Goal: Task Accomplishment & Management: Use online tool/utility

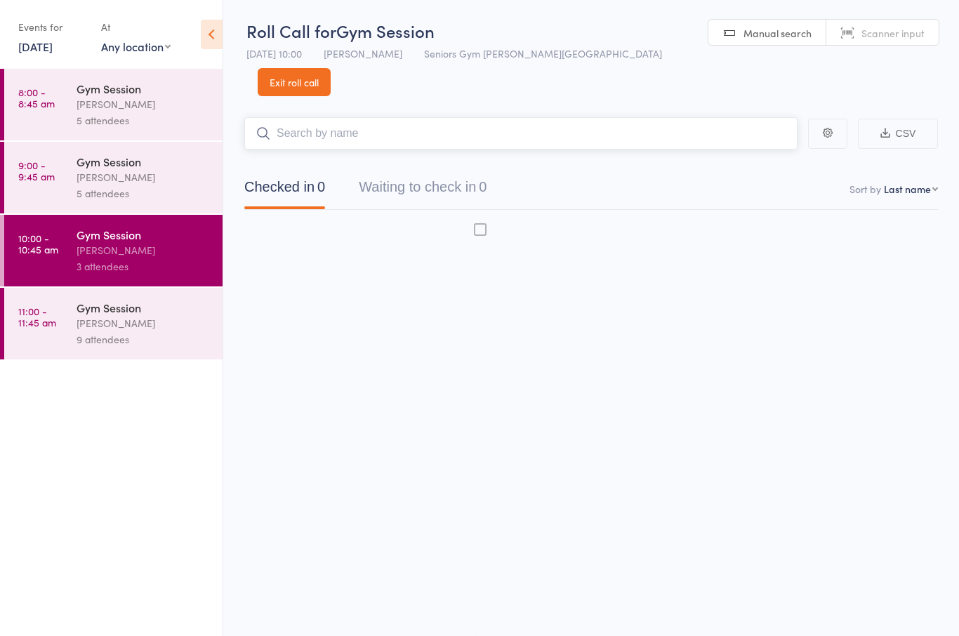
scroll to position [10, 0]
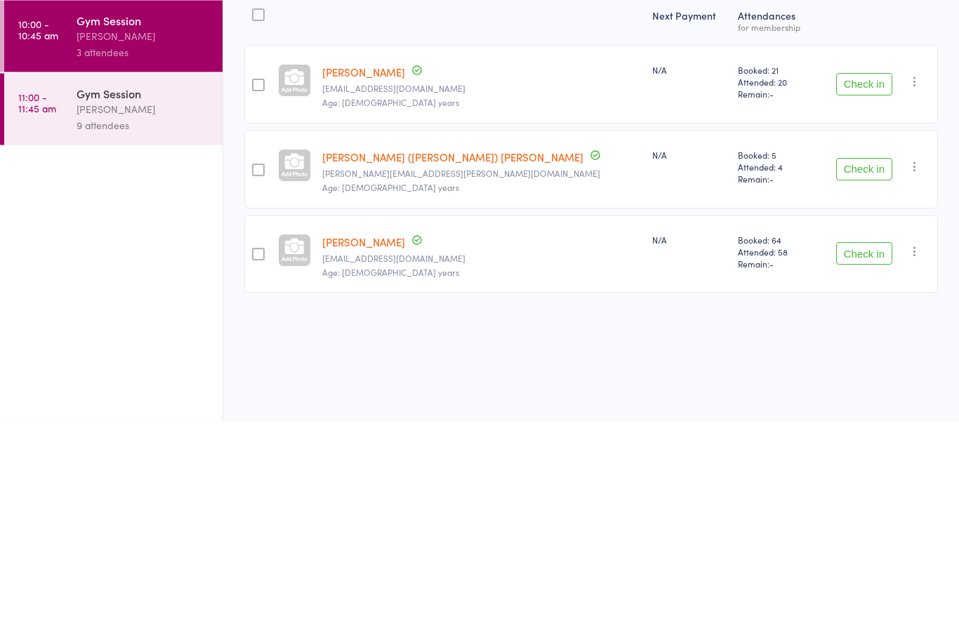
click at [864, 373] on button "Check in" at bounding box center [864, 384] width 56 height 22
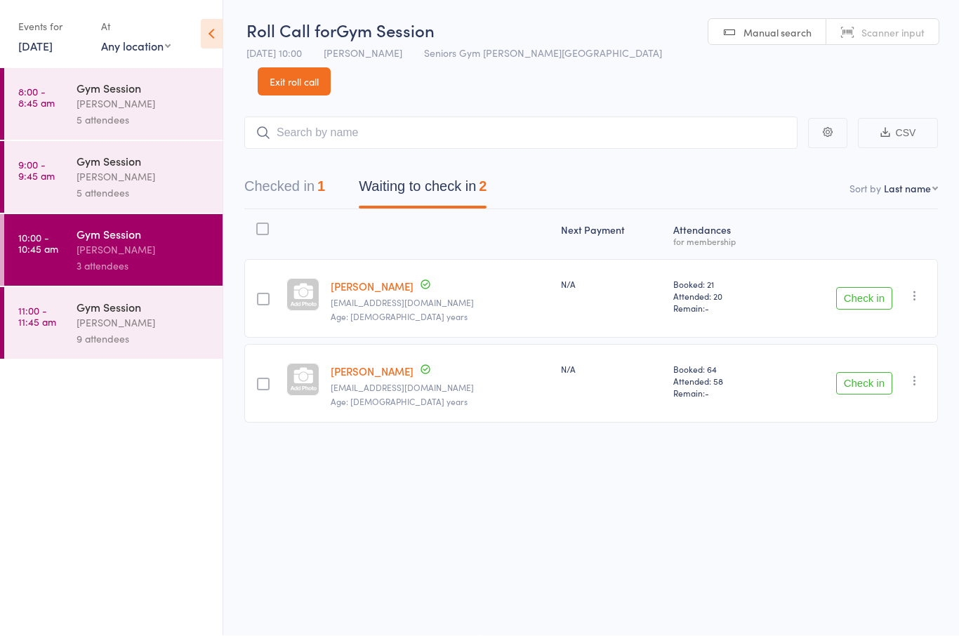
click at [269, 293] on div at bounding box center [263, 299] width 13 height 13
click at [260, 296] on input "checkbox" at bounding box center [260, 296] width 0 height 0
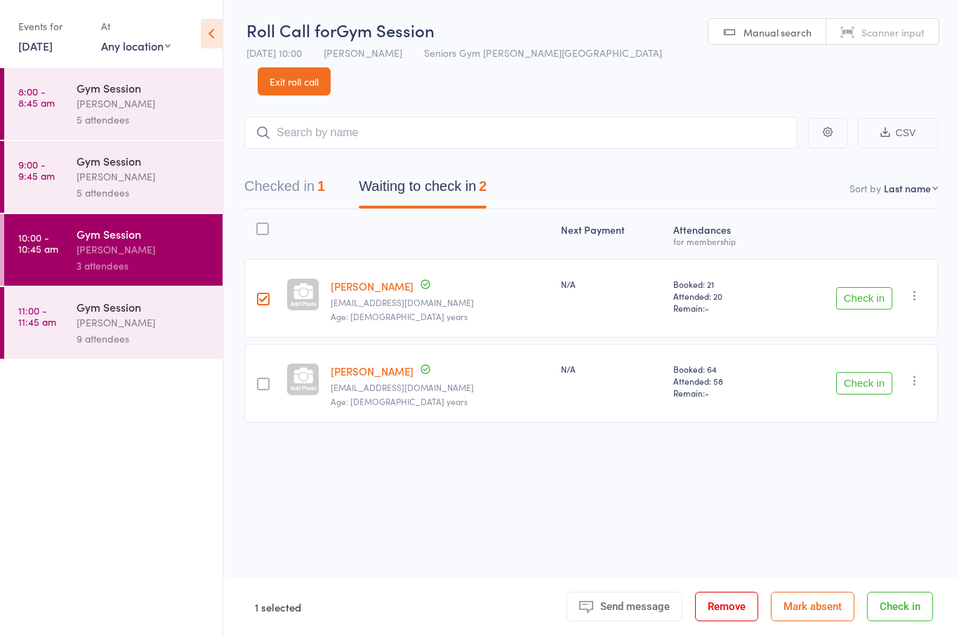
click at [385, 279] on link "[PERSON_NAME]" at bounding box center [372, 286] width 83 height 15
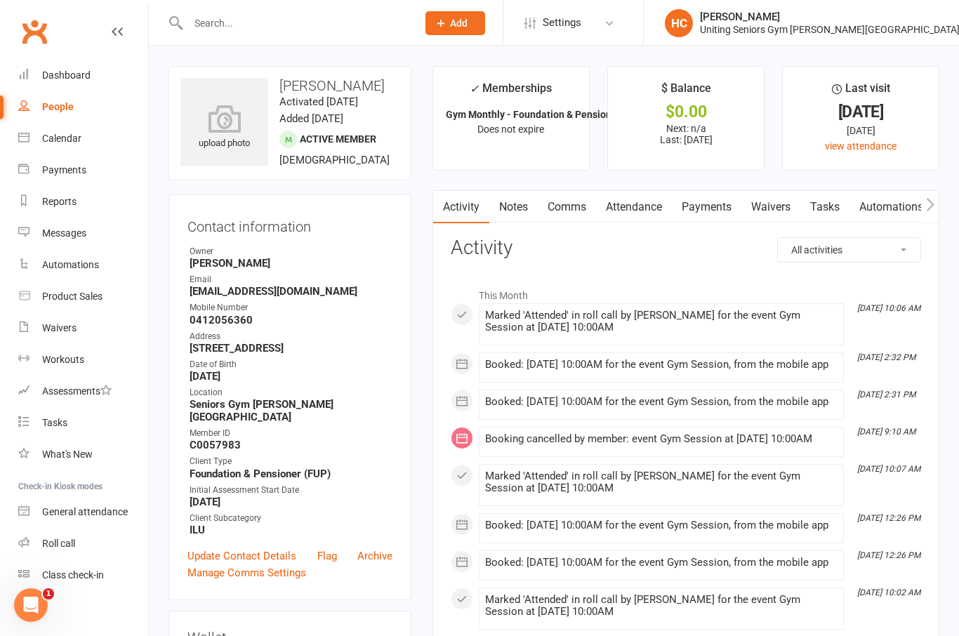
click at [83, 139] on link "Calendar" at bounding box center [83, 139] width 130 height 32
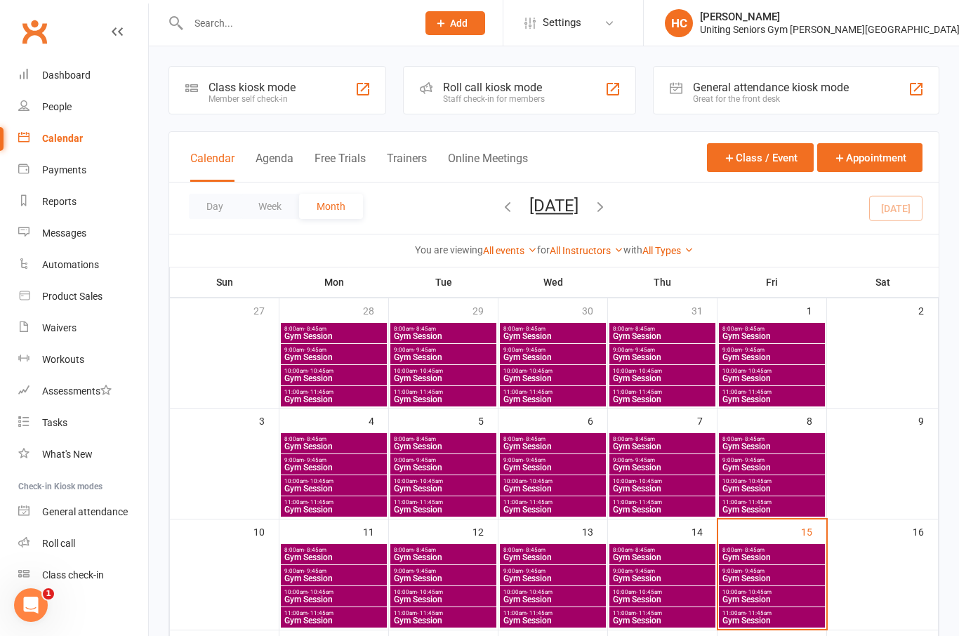
click at [571, 100] on div "Roll call kiosk mode Staff check-in for members" at bounding box center [519, 90] width 232 height 48
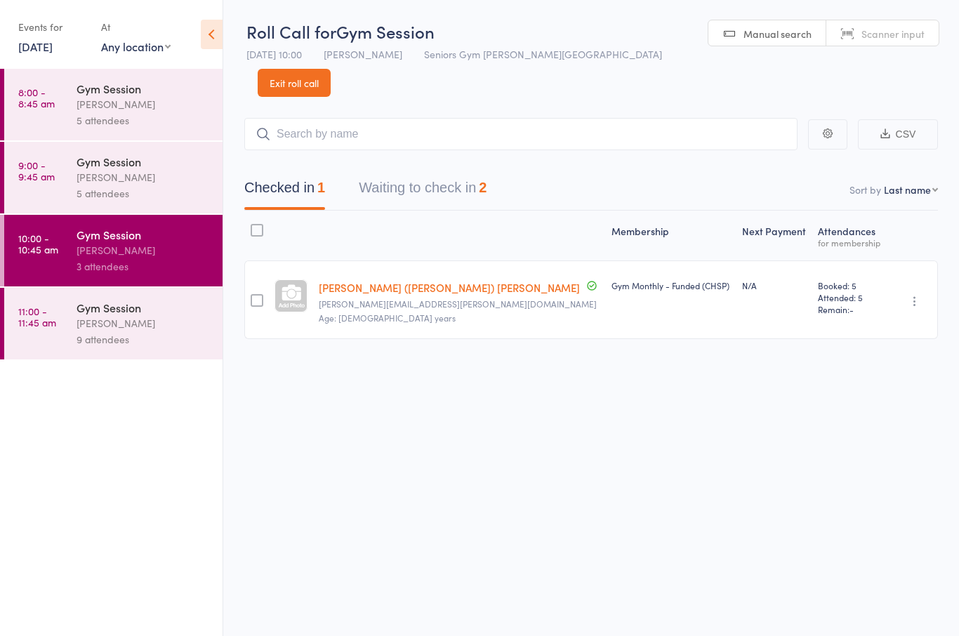
click at [471, 173] on button "Waiting to check in 2" at bounding box center [423, 191] width 128 height 37
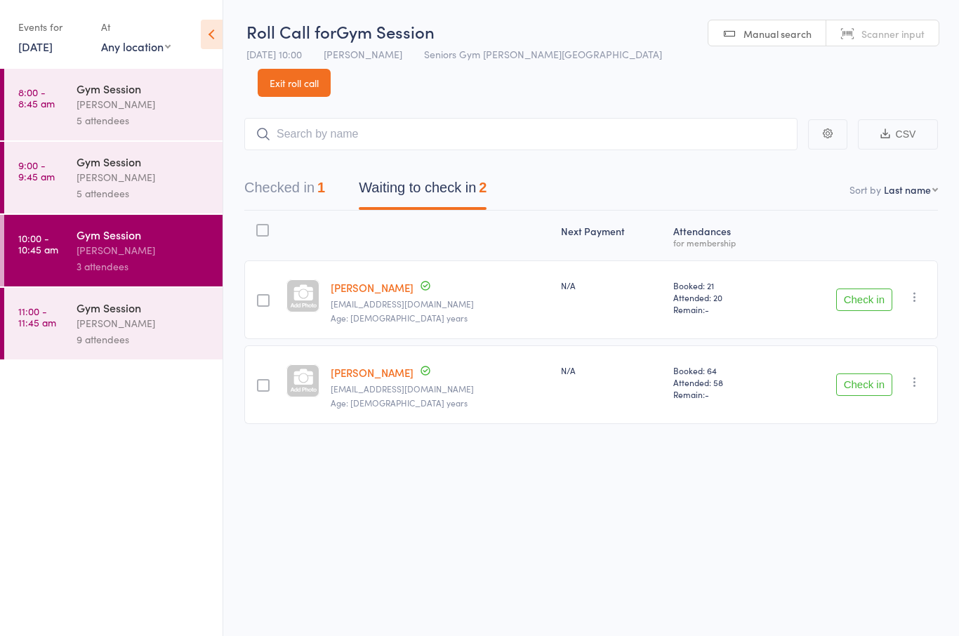
click at [871, 289] on button "Check in" at bounding box center [864, 300] width 56 height 22
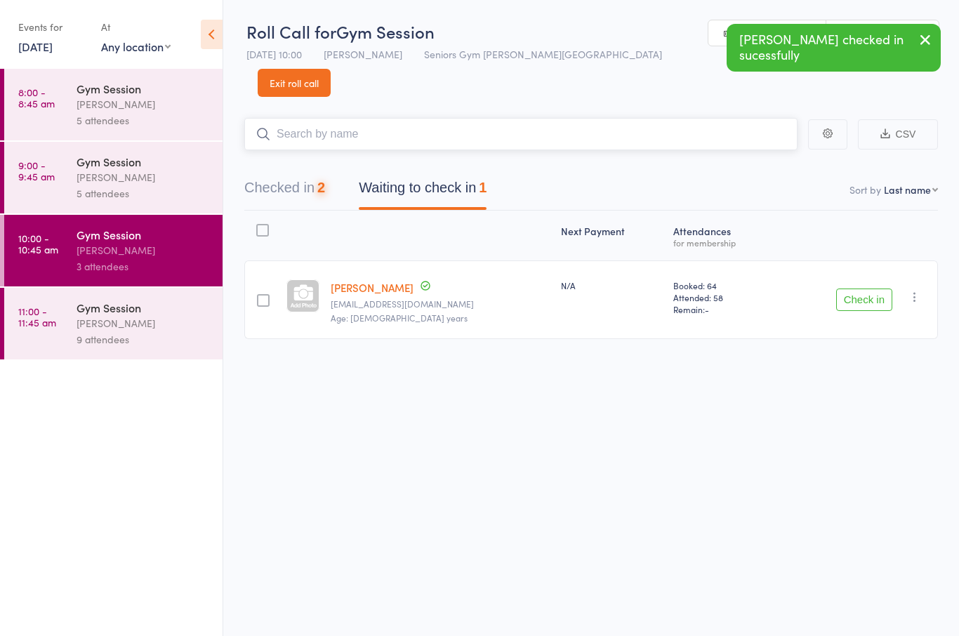
click at [530, 118] on input "search" at bounding box center [520, 134] width 553 height 32
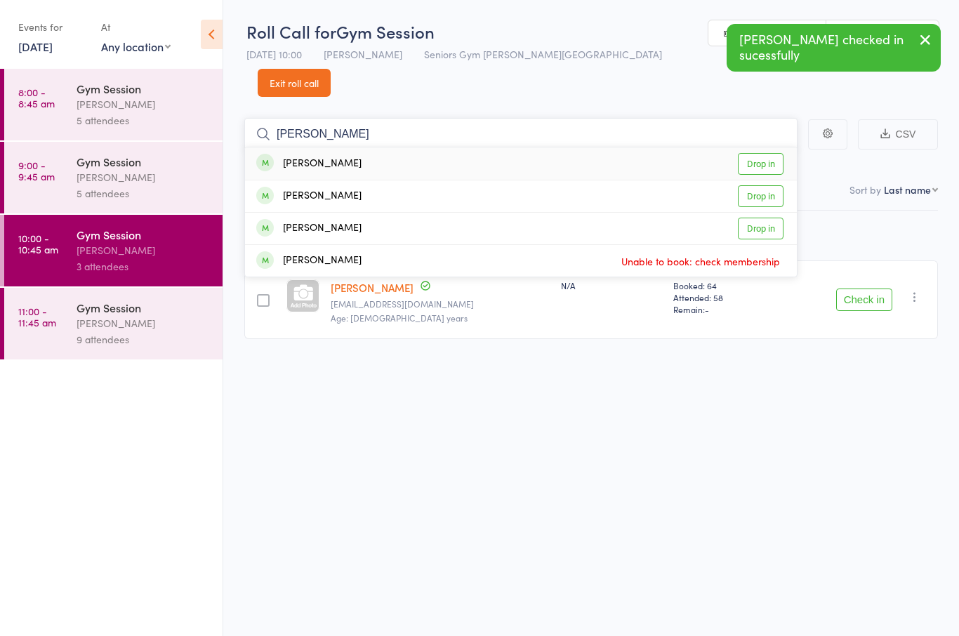
type input "Ron"
click at [750, 153] on link "Drop in" at bounding box center [761, 164] width 46 height 22
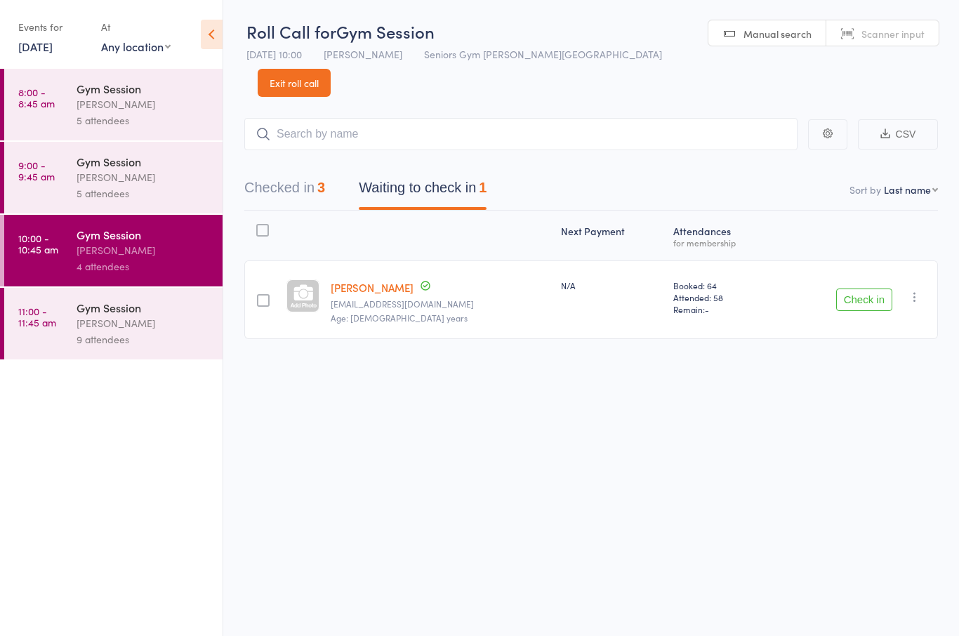
click at [873, 289] on button "Check in" at bounding box center [864, 300] width 56 height 22
click at [878, 260] on div "Check in Check in Send message Add Note Add Task Add Flag Remove Mark absent" at bounding box center [857, 299] width 161 height 79
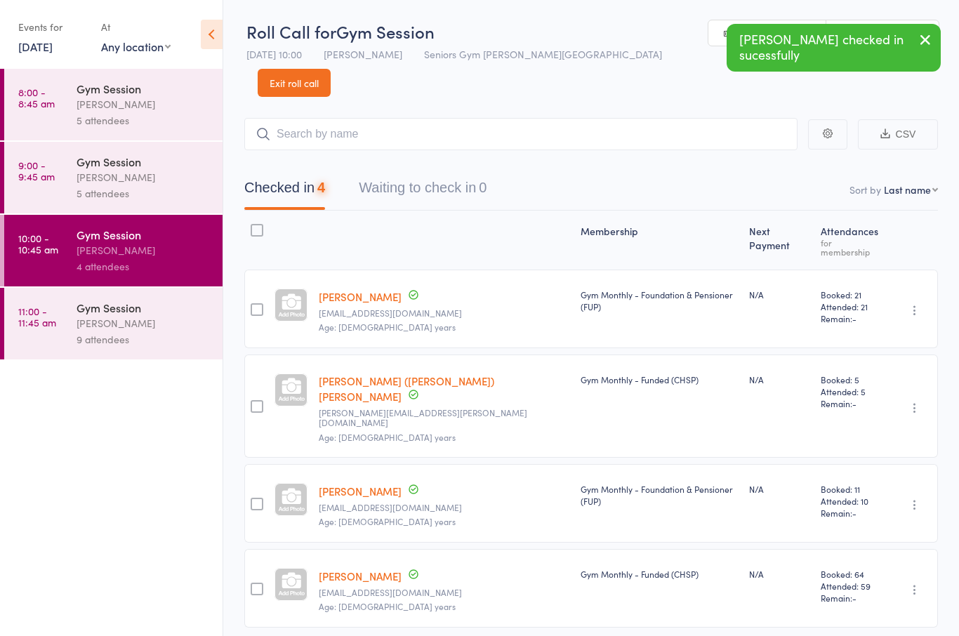
click at [877, 283] on div "Booked: 21 Attended: 21 Remain: -" at bounding box center [851, 309] width 72 height 79
click at [103, 355] on div "Gym Session Hugo Chan 9 attendees" at bounding box center [150, 324] width 146 height 72
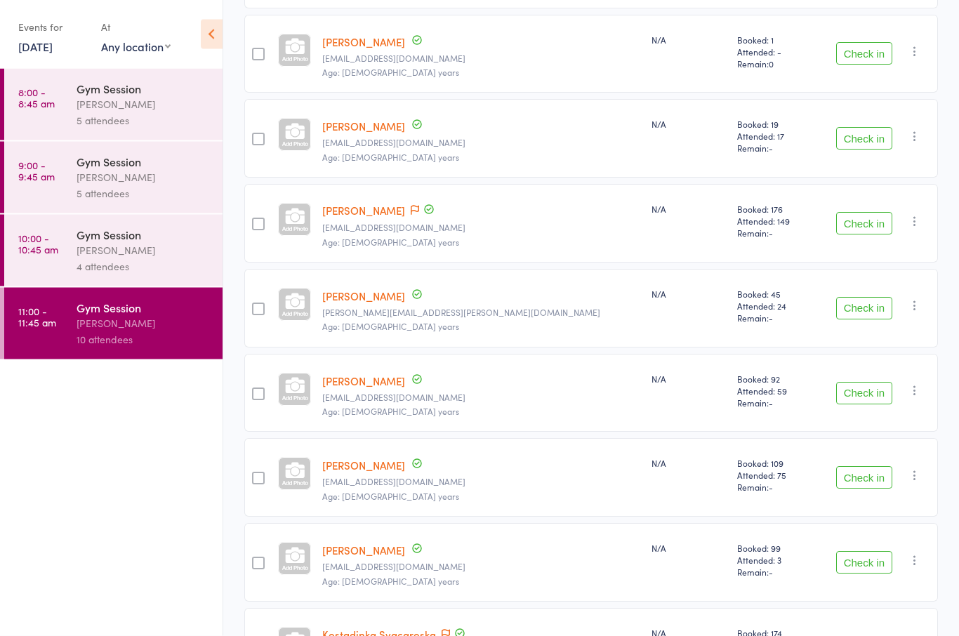
scroll to position [456, 0]
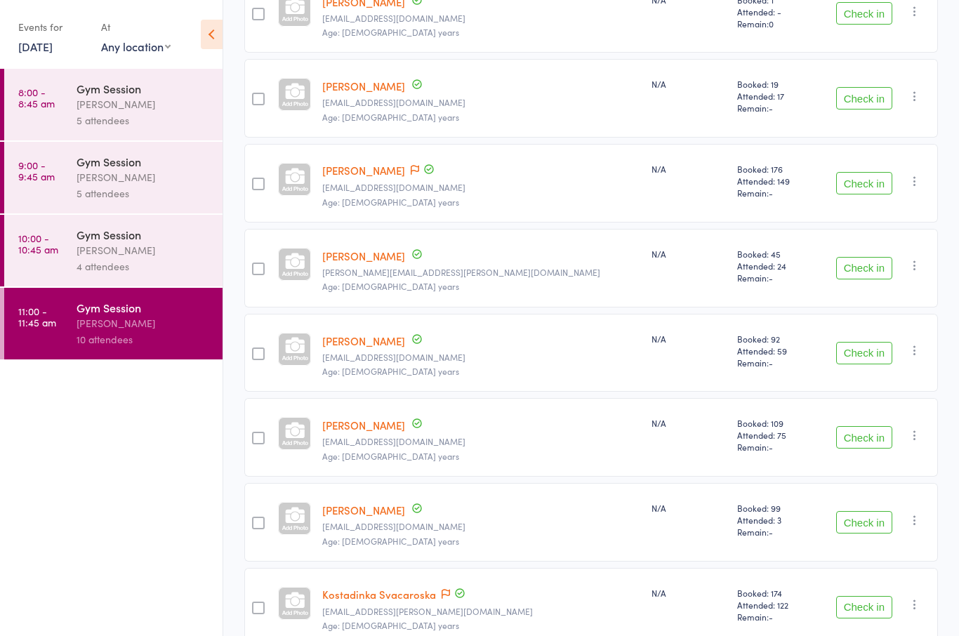
click at [873, 426] on button "Check in" at bounding box center [864, 437] width 56 height 22
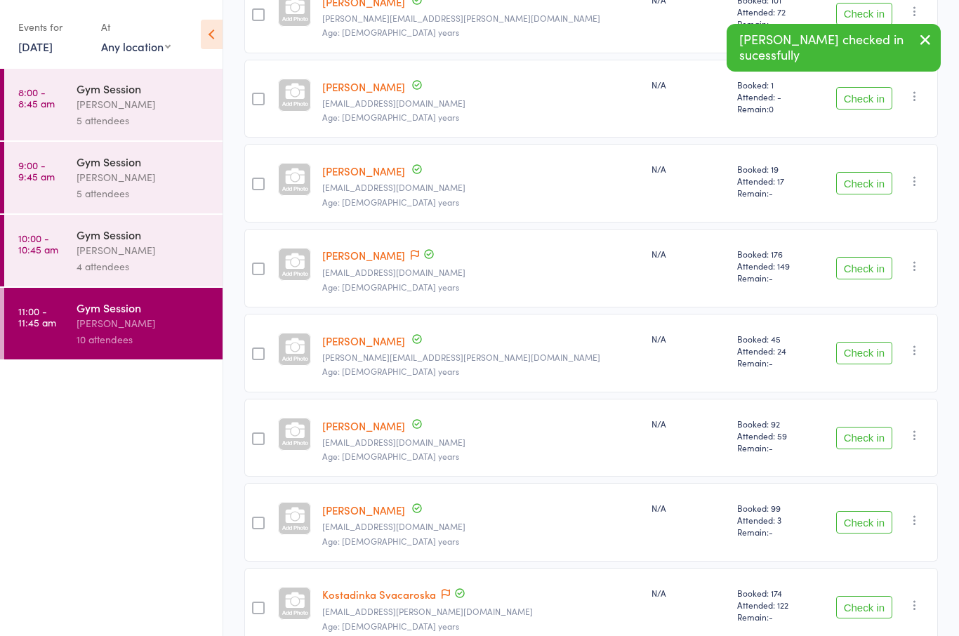
click at [867, 427] on button "Check in" at bounding box center [864, 438] width 56 height 22
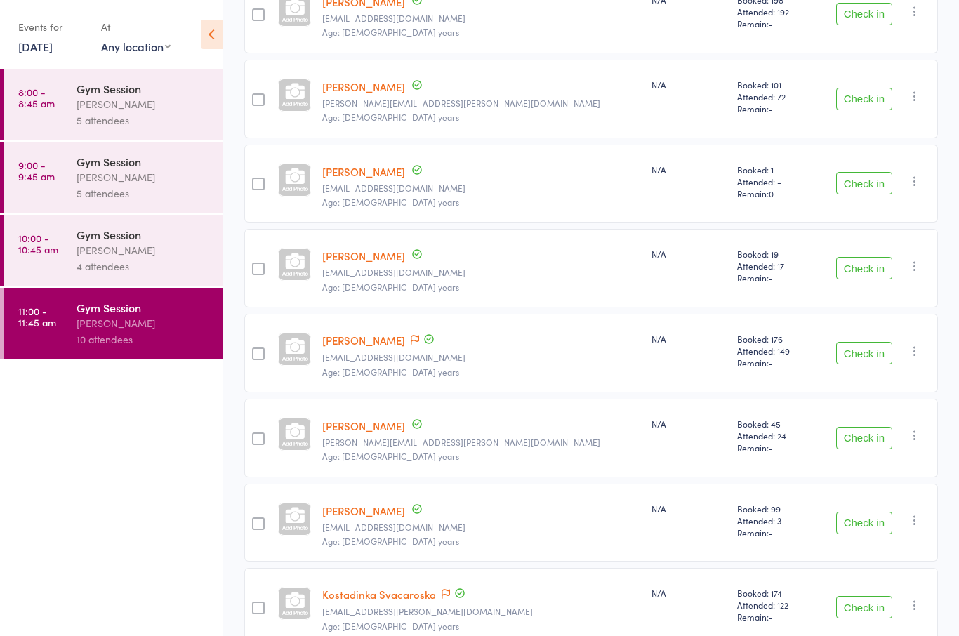
click at [126, 256] on div "[PERSON_NAME]" at bounding box center [144, 250] width 134 height 16
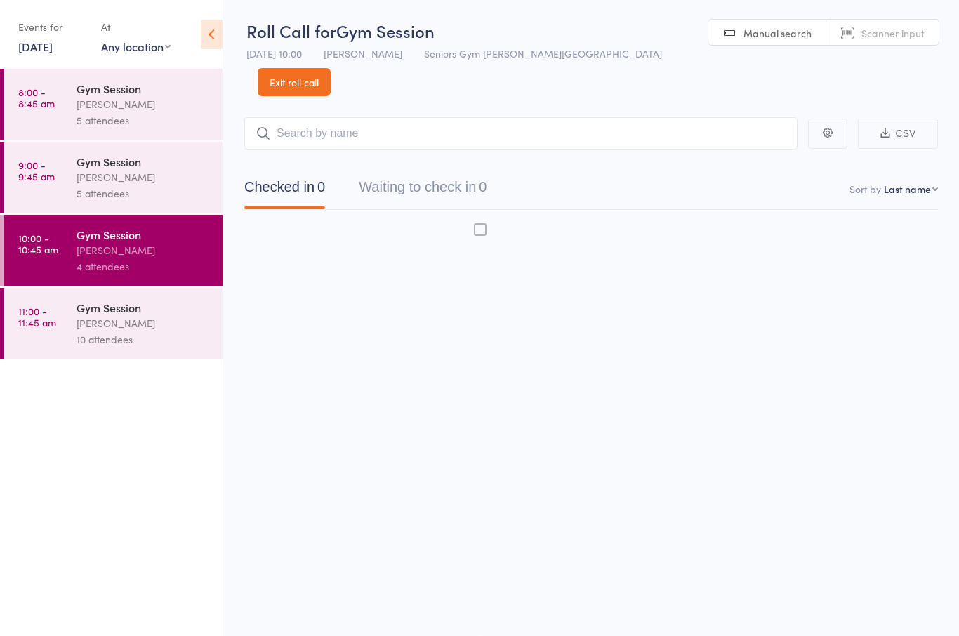
scroll to position [10, 0]
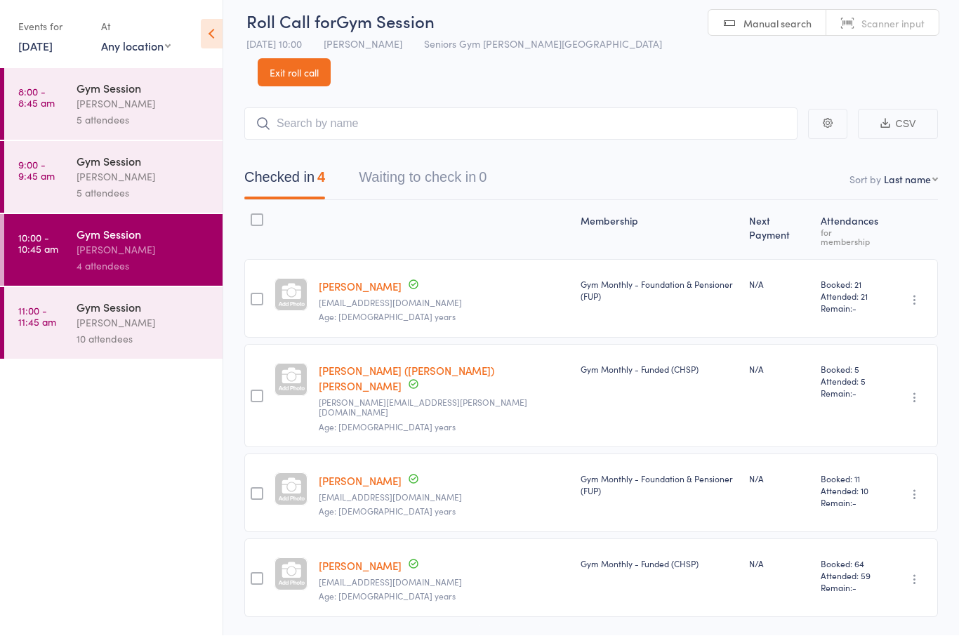
click at [102, 342] on div "10 attendees" at bounding box center [144, 339] width 134 height 16
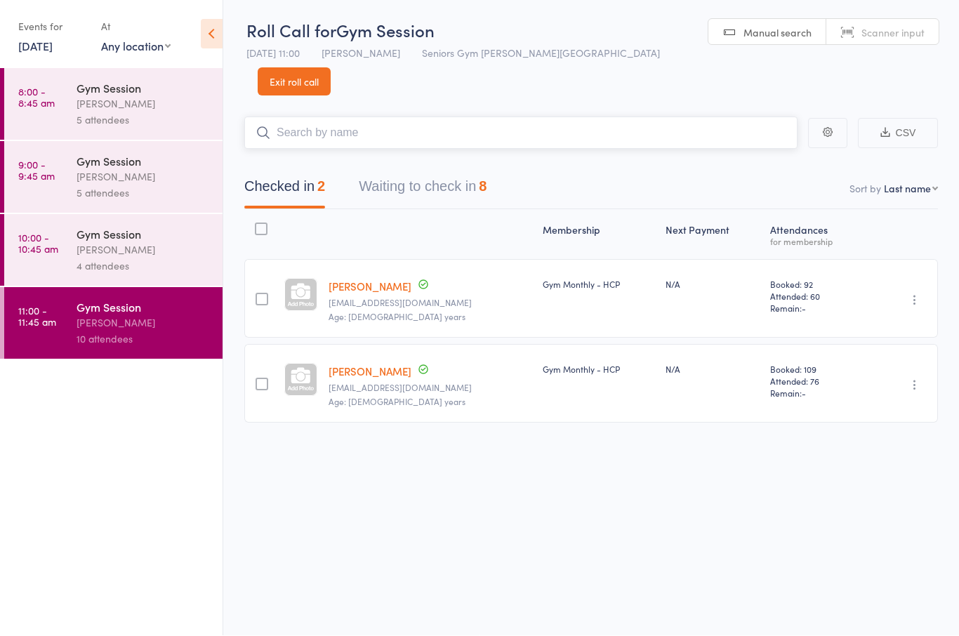
click at [479, 172] on button "Waiting to check in 8" at bounding box center [423, 190] width 128 height 37
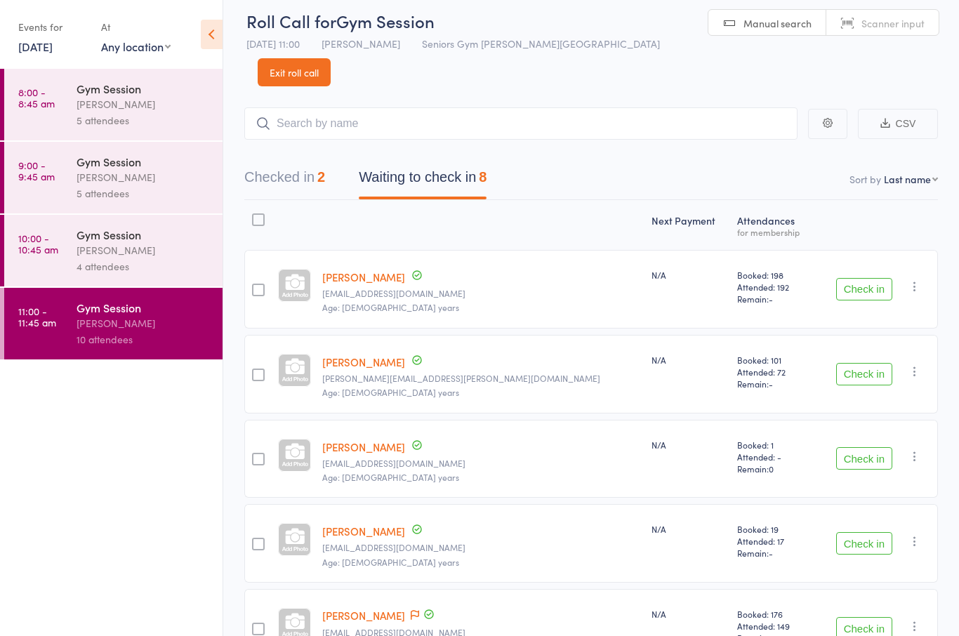
click at [857, 363] on button "Check in" at bounding box center [864, 374] width 56 height 22
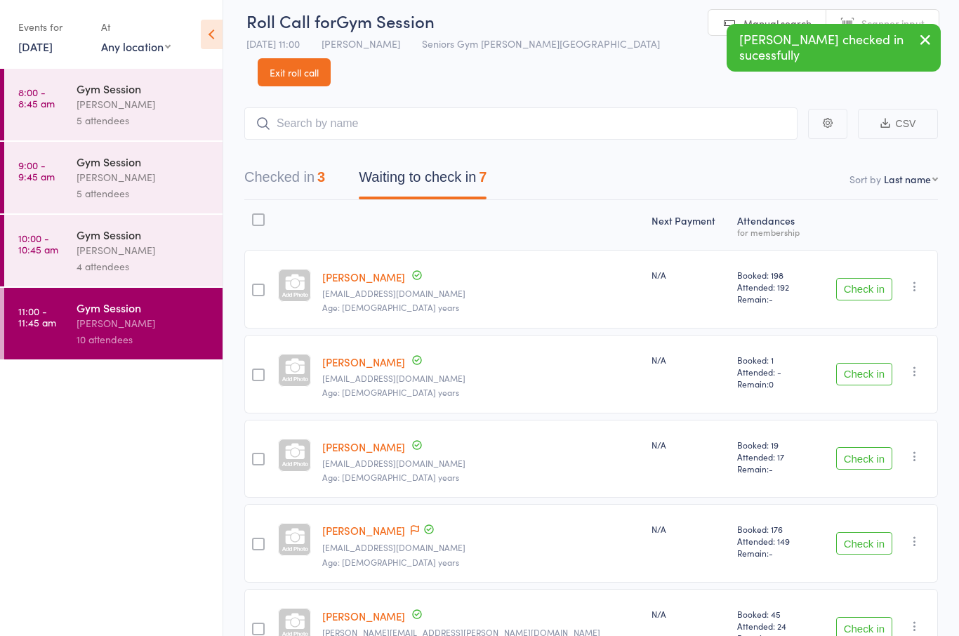
click at [870, 617] on button "Check in" at bounding box center [864, 628] width 56 height 22
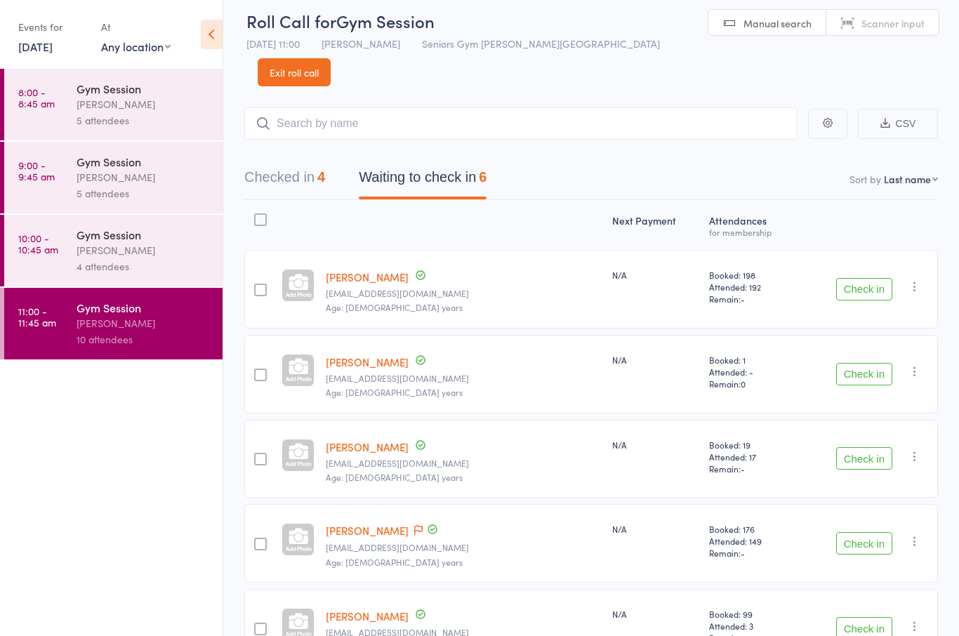
click at [869, 278] on button "Check in" at bounding box center [864, 289] width 56 height 22
click at [315, 269] on div at bounding box center [298, 285] width 33 height 33
click at [859, 278] on button "Check in" at bounding box center [864, 289] width 56 height 22
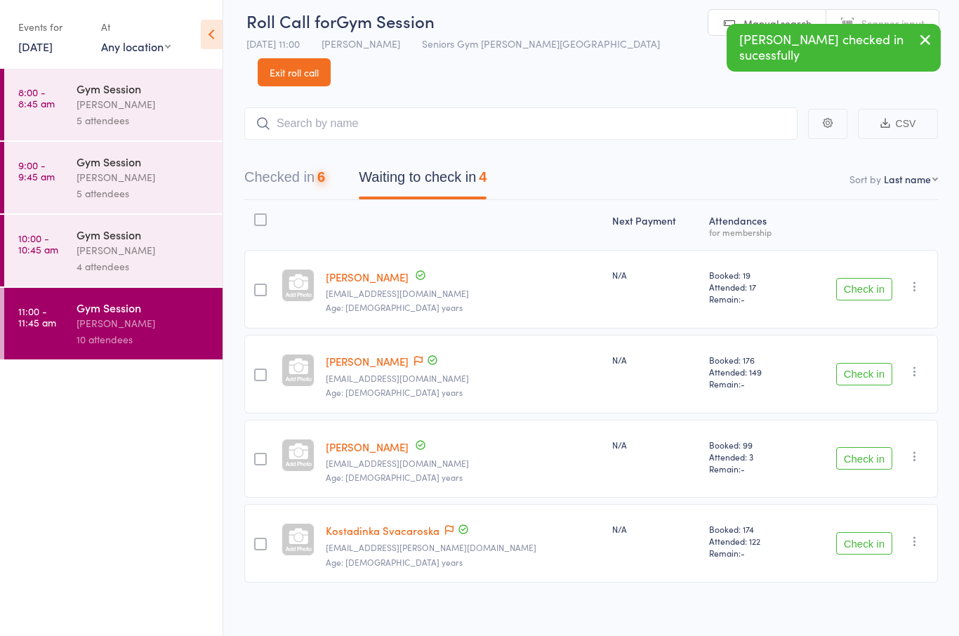
scroll to position [10, 0]
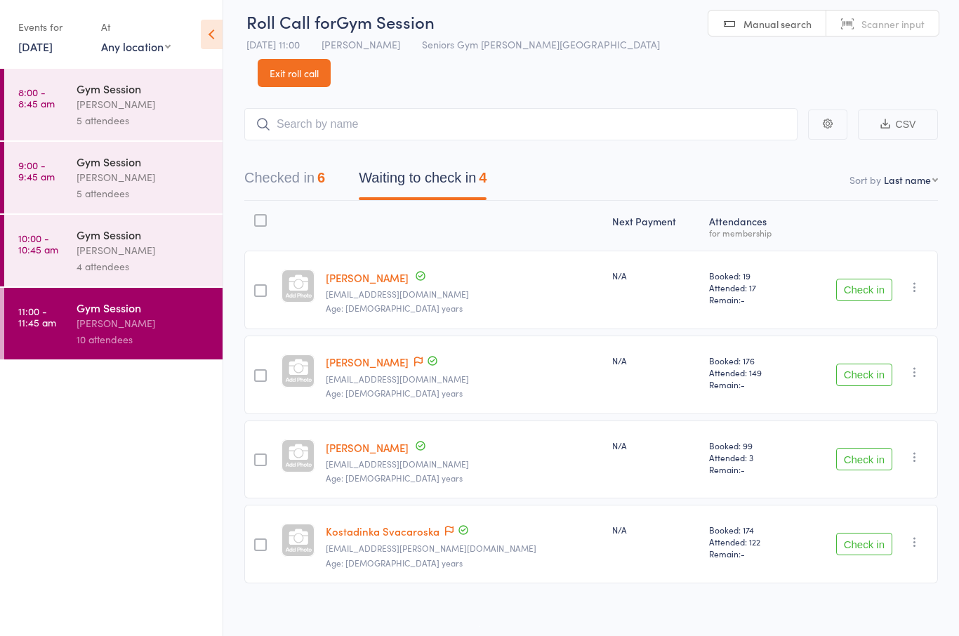
click at [868, 279] on button "Check in" at bounding box center [864, 290] width 56 height 22
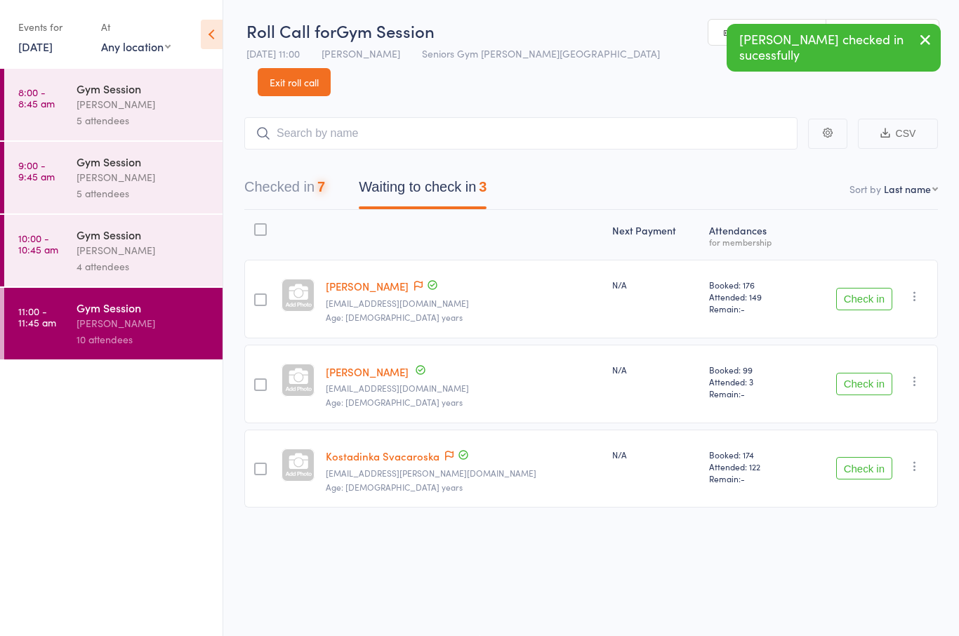
click at [862, 288] on button "Check in" at bounding box center [864, 299] width 56 height 22
click at [872, 288] on button "Check in" at bounding box center [864, 299] width 56 height 22
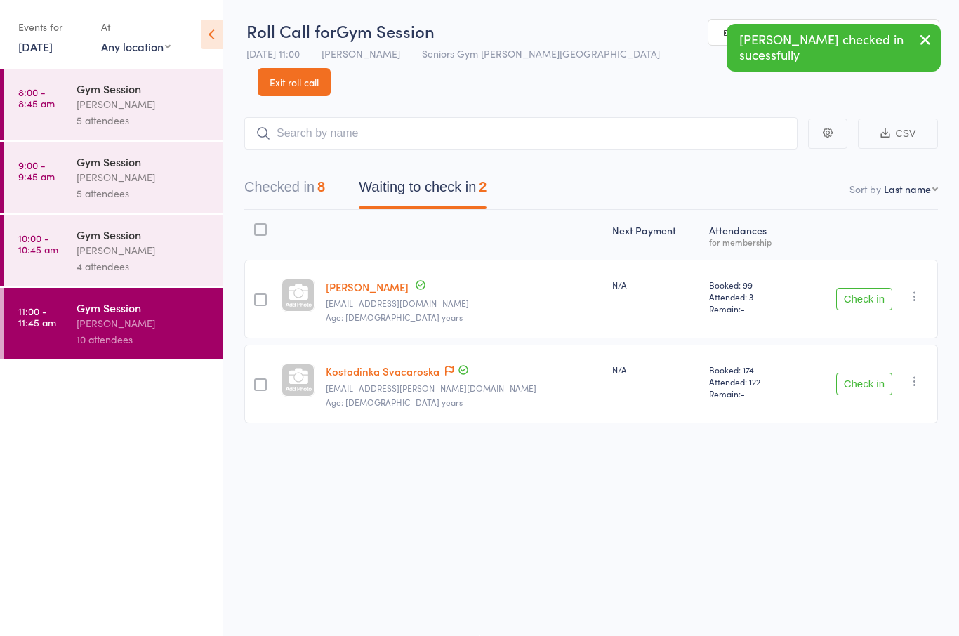
click at [293, 172] on button "Checked in 8" at bounding box center [284, 190] width 81 height 37
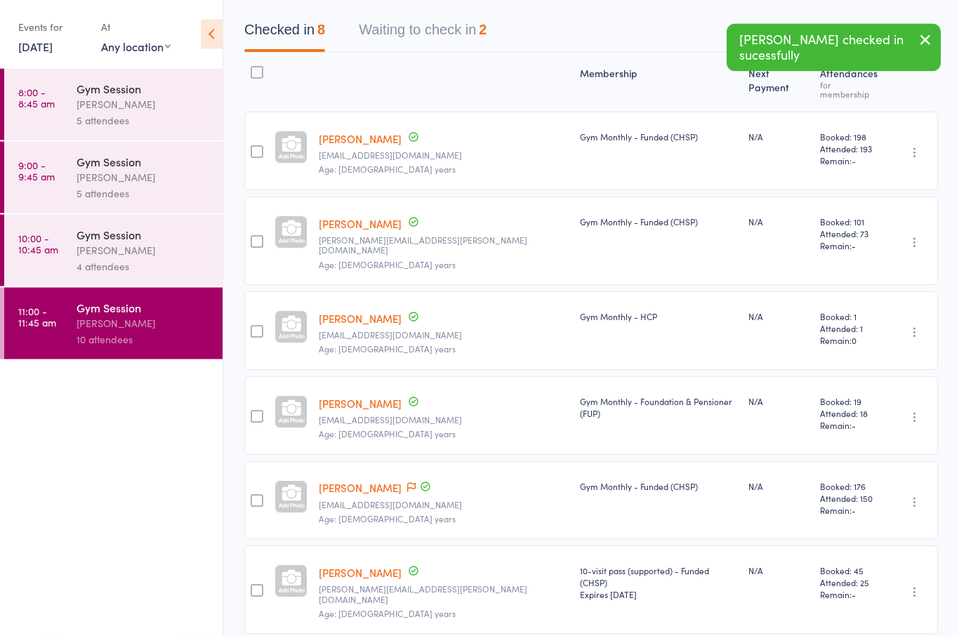
scroll to position [158, 0]
click at [910, 495] on icon "button" at bounding box center [915, 502] width 14 height 14
click at [894, 521] on li "Undo check-in" at bounding box center [865, 530] width 116 height 18
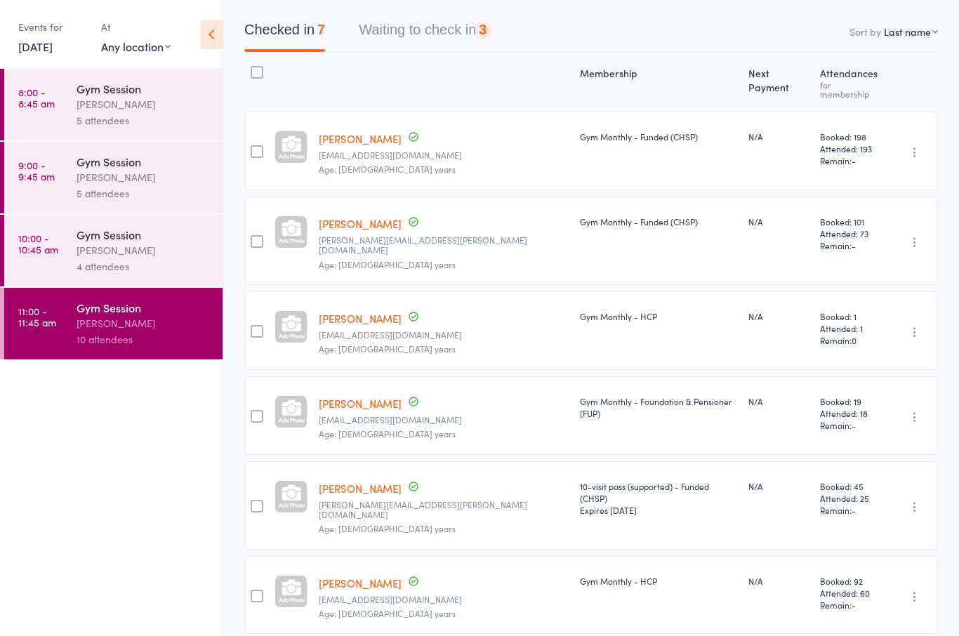
click at [416, 18] on button "Waiting to check in 3" at bounding box center [423, 33] width 128 height 37
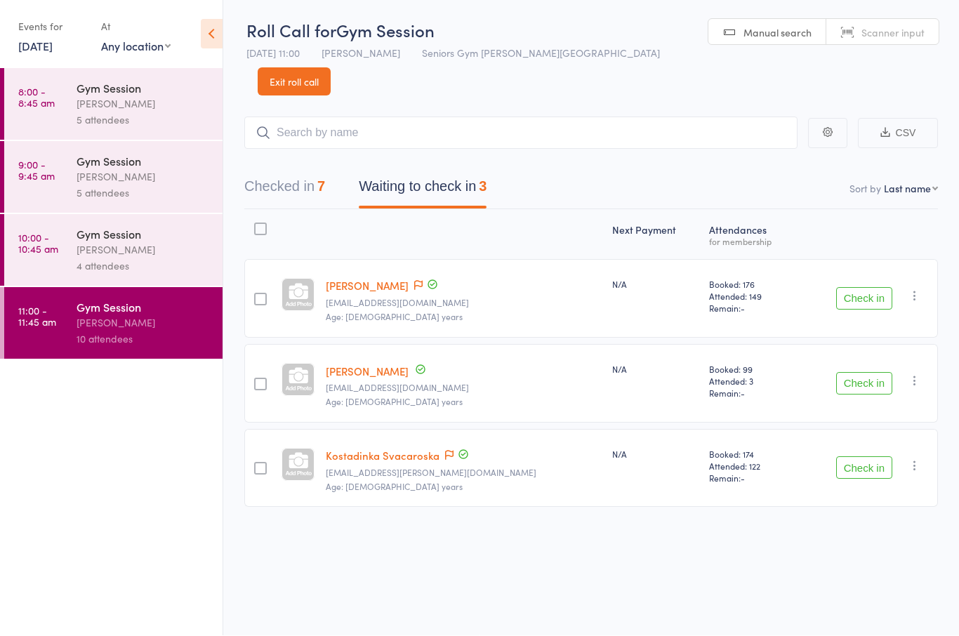
scroll to position [10, 0]
click at [880, 288] on button "Check in" at bounding box center [864, 299] width 56 height 22
